Goal: Information Seeking & Learning: Learn about a topic

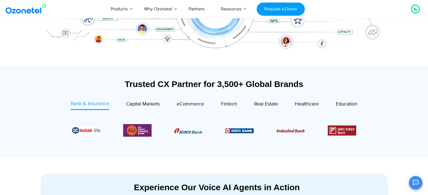
scroll to position [156, 0]
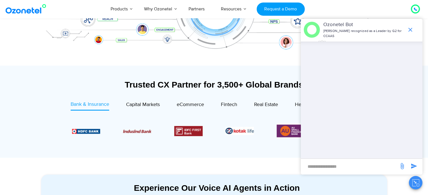
click at [62, 89] on div "Trusted CX Partner for 3,500+ Global Brands" at bounding box center [214, 85] width 346 height 10
click at [408, 30] on icon "end chat or minimize" at bounding box center [410, 29] width 7 height 7
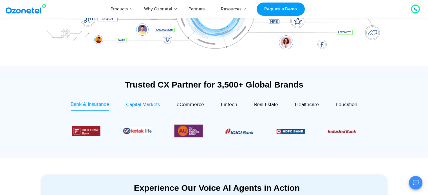
click at [145, 103] on span "Capital Markets" at bounding box center [143, 105] width 34 height 6
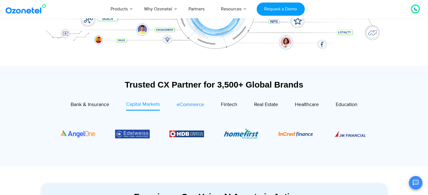
click at [193, 105] on span "eCommerce" at bounding box center [190, 105] width 27 height 6
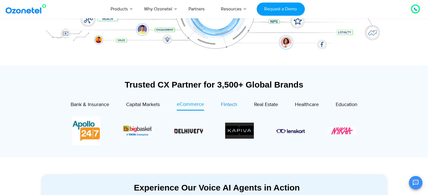
click at [228, 107] on span "Fintech" at bounding box center [229, 105] width 16 height 6
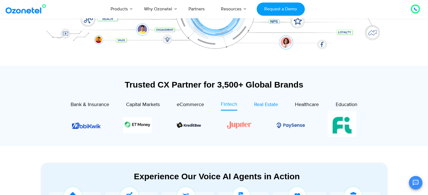
click at [256, 106] on span "Real Estate" at bounding box center [266, 105] width 24 height 6
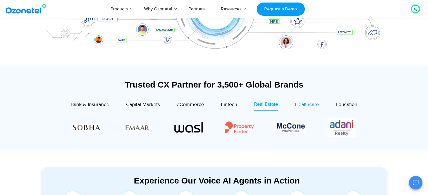
click at [309, 102] on span "Healthcare" at bounding box center [307, 105] width 24 height 6
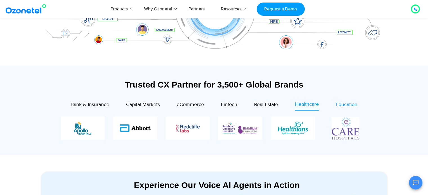
click at [344, 106] on span "Education" at bounding box center [347, 105] width 22 height 6
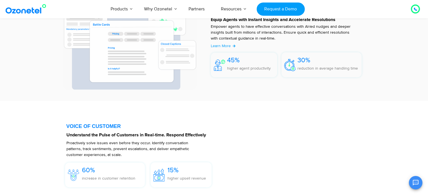
scroll to position [763, 0]
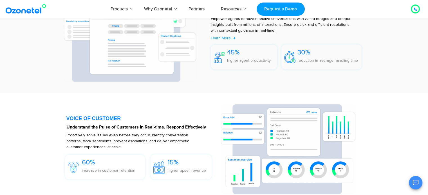
click at [382, 74] on div "AGENT ASSIST Equip Agents with Instant Insights and Accelerate Resolutions Empo…" at bounding box center [214, 35] width 352 height 109
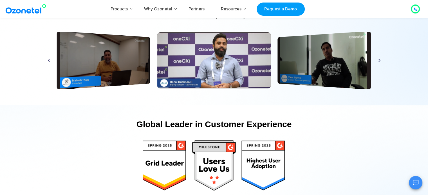
scroll to position [3093, 0]
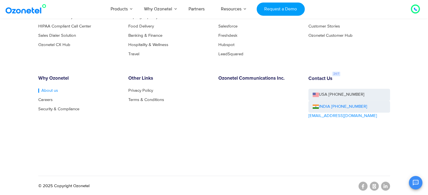
click at [49, 89] on link "About us" at bounding box center [48, 91] width 20 height 4
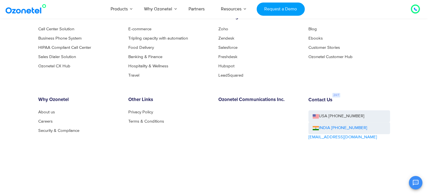
scroll to position [641, 0]
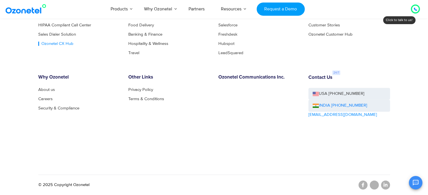
click at [56, 43] on link "Ozonetel CX Hub" at bounding box center [55, 44] width 35 height 4
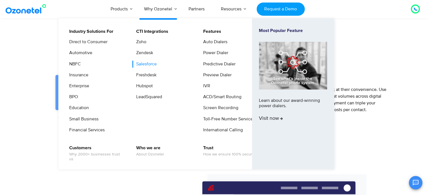
click at [148, 64] on link "Salesforce" at bounding box center [144, 64] width 25 height 7
